Goal: Task Accomplishment & Management: Manage account settings

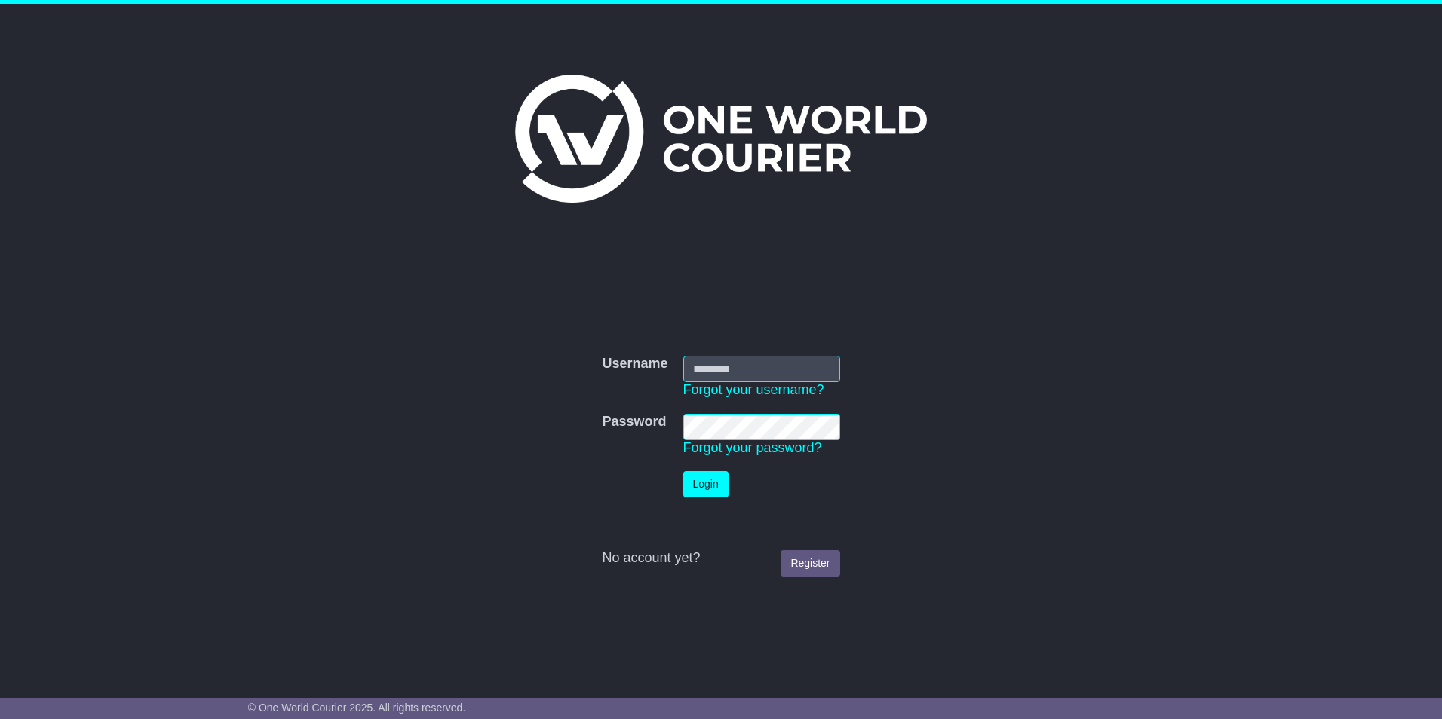
type input "**********"
click at [710, 485] on button "Login" at bounding box center [705, 484] width 45 height 26
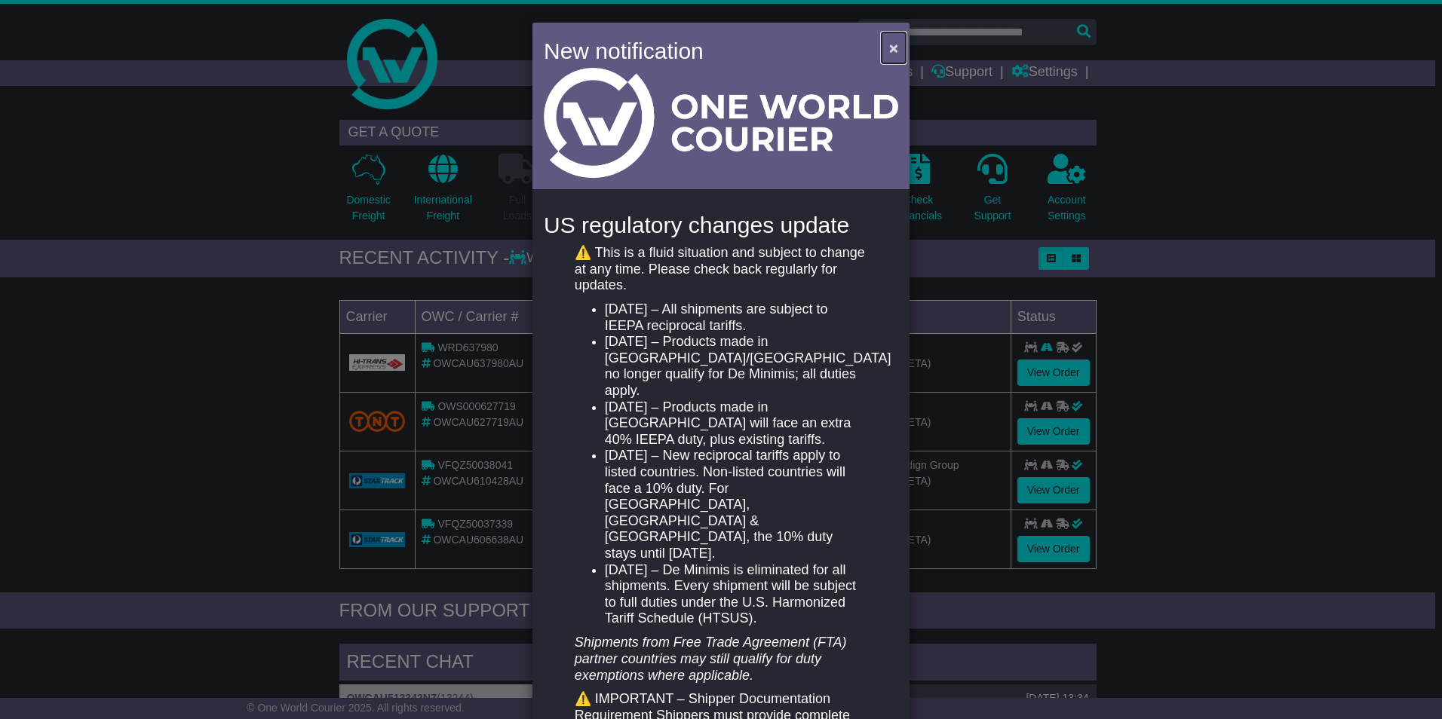
click at [896, 42] on button "×" at bounding box center [893, 47] width 24 height 31
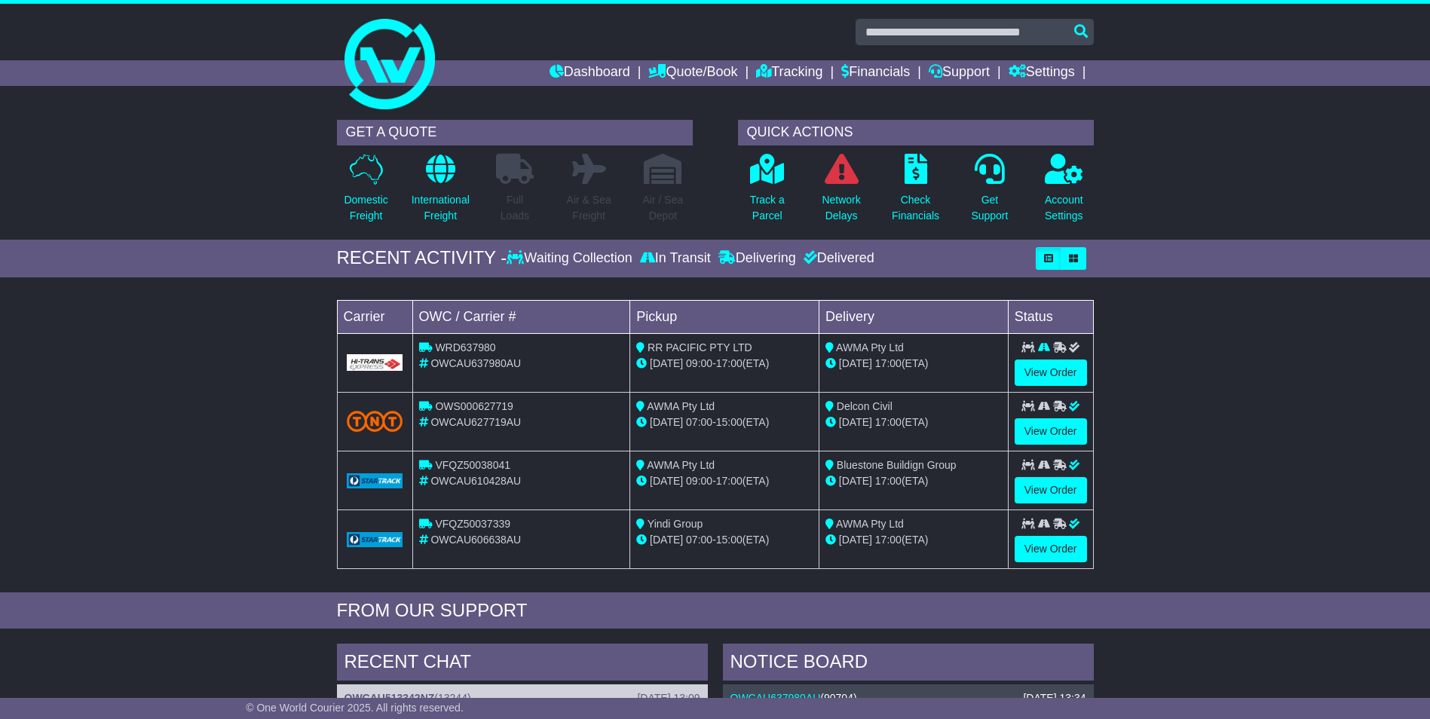
click at [1133, 144] on div "GET A QUOTE Domestic Freight International Freight Full Loads Air & Sea Freight…" at bounding box center [715, 175] width 1430 height 127
